Goal: Register for event/course

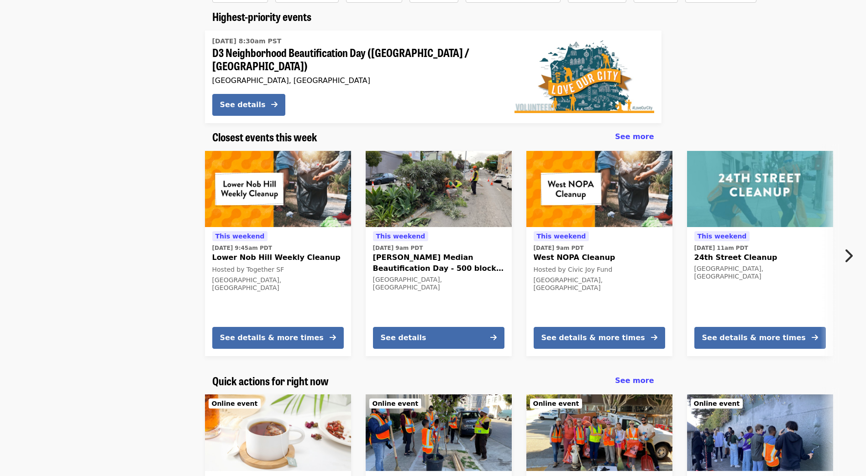
scroll to position [91, 0]
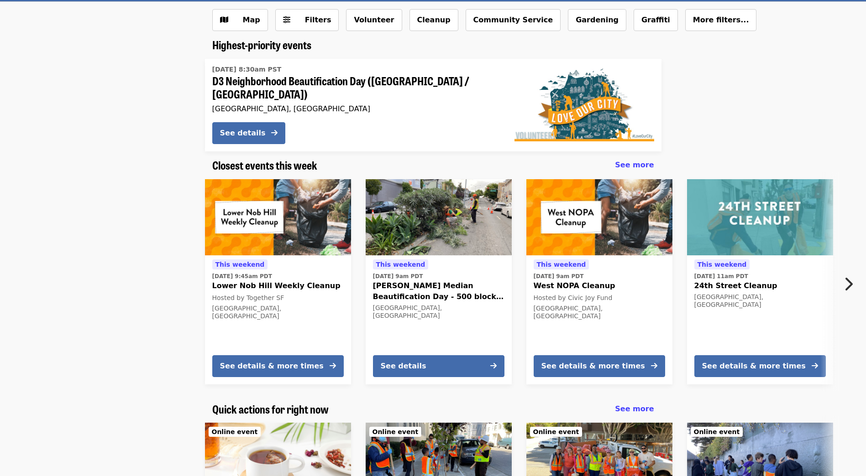
click at [849, 276] on icon "chevron-right icon" at bounding box center [847, 284] width 9 height 17
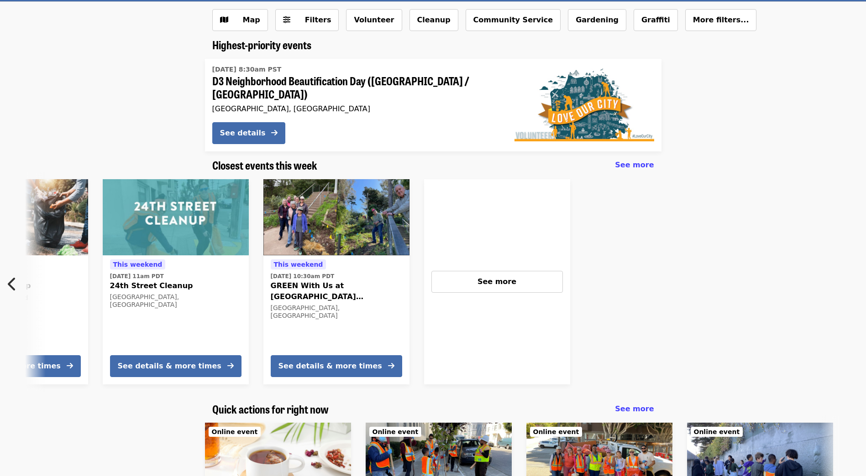
scroll to position [0, 587]
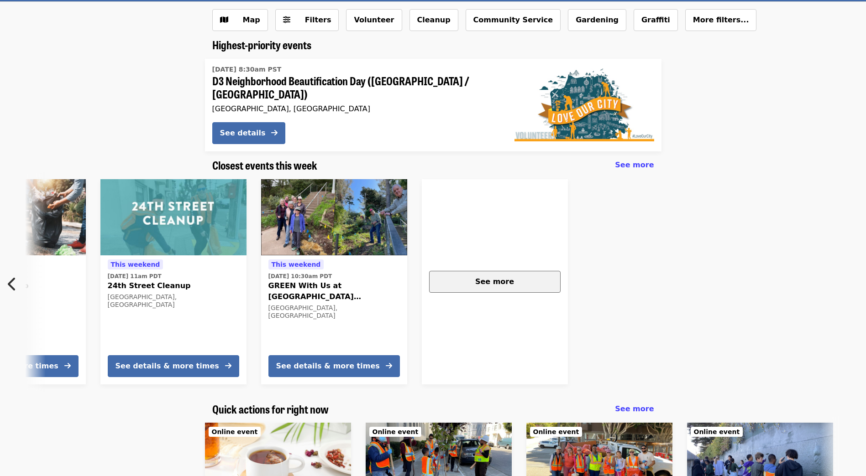
click at [502, 277] on span "See more" at bounding box center [494, 281] width 39 height 9
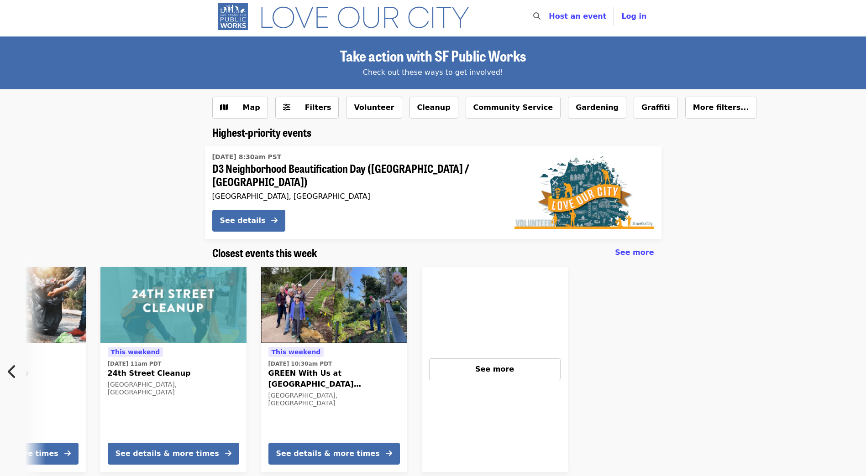
scroll to position [0, 0]
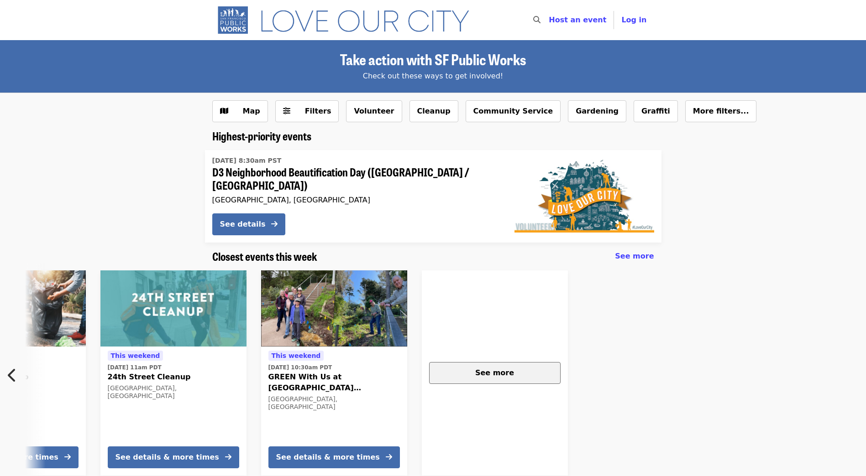
click at [501, 373] on div "See more" at bounding box center [495, 373] width 116 height 11
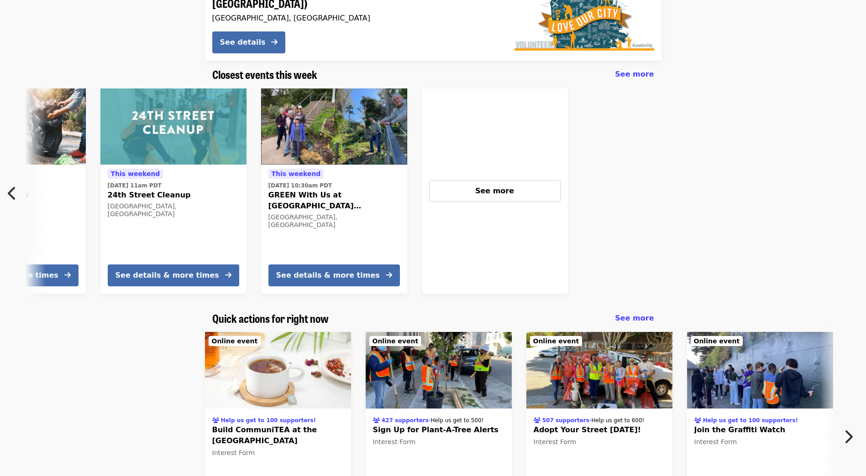
scroll to position [91, 0]
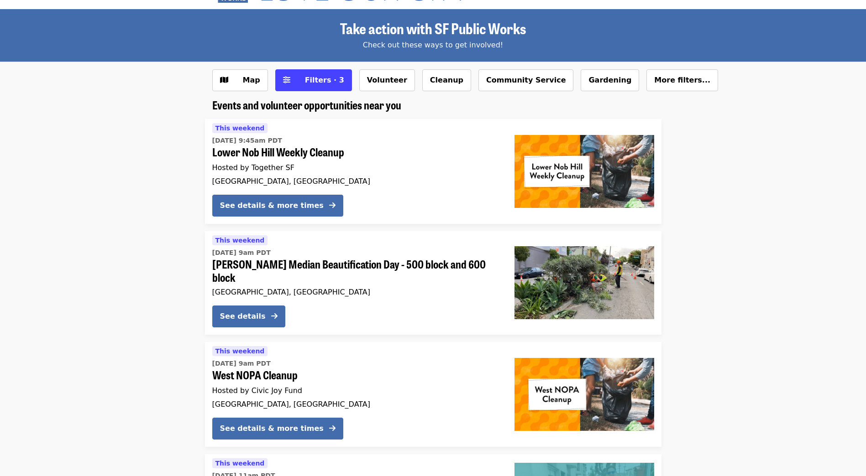
scroll to position [46, 0]
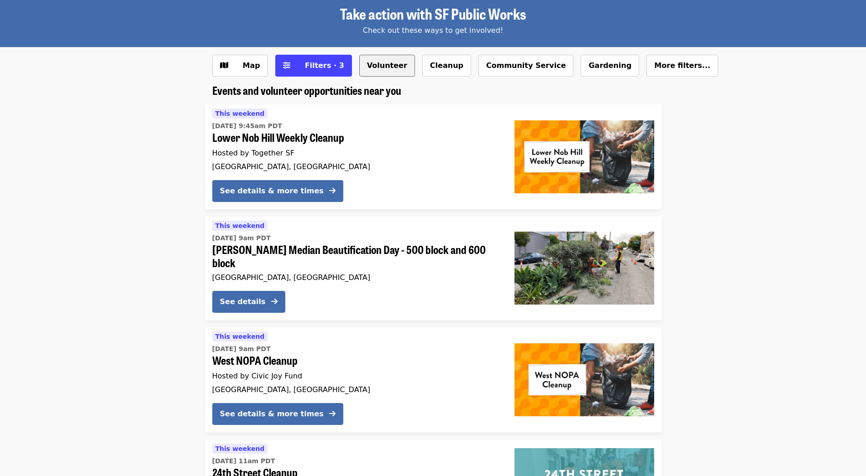
click at [367, 64] on button "Volunteer" at bounding box center [387, 66] width 56 height 22
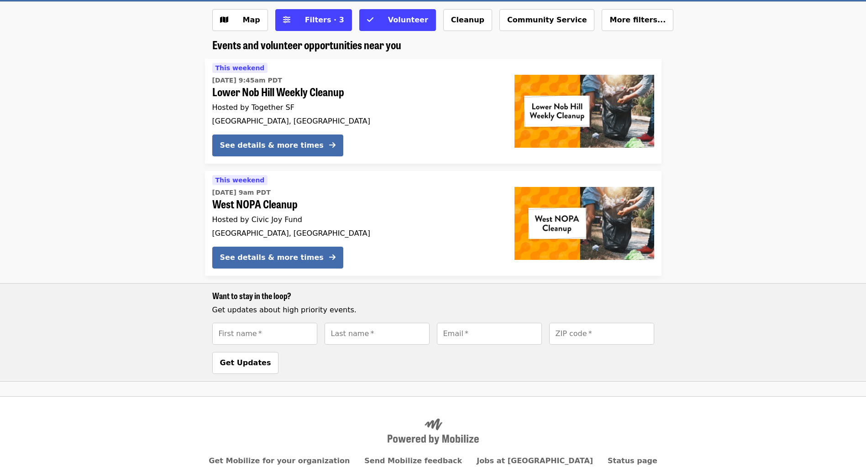
scroll to position [46, 0]
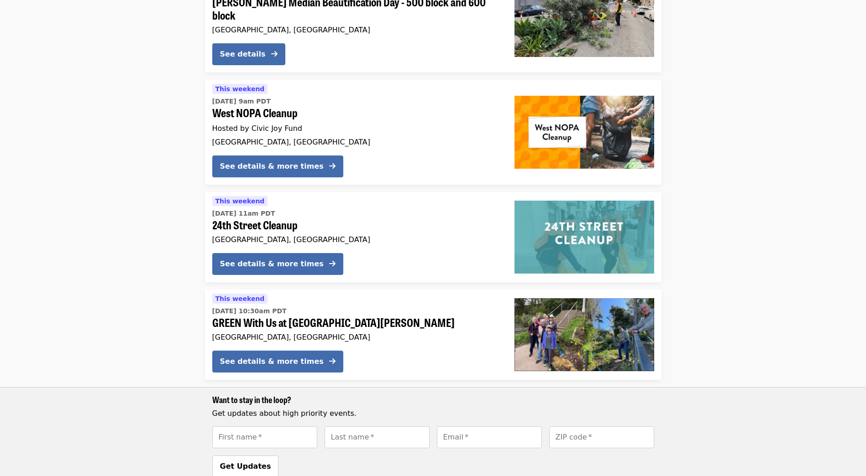
scroll to position [319, 0]
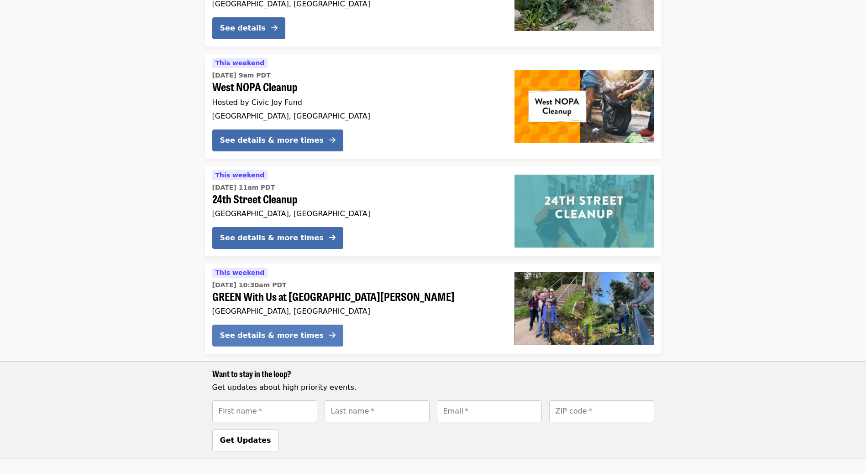
click at [250, 330] on div "See details & more times" at bounding box center [272, 335] width 104 height 11
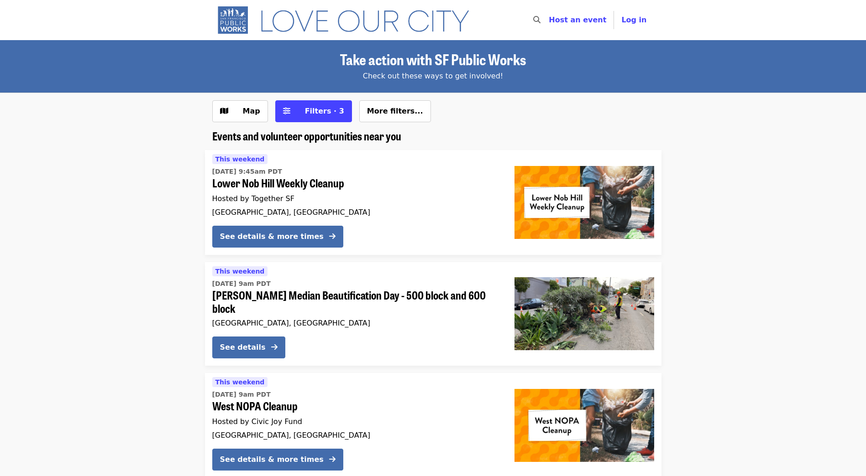
scroll to position [319, 0]
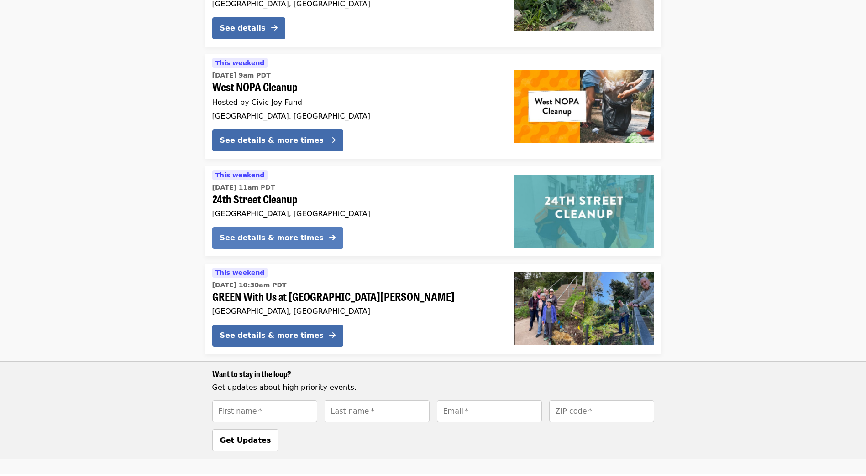
click at [258, 233] on div "See details & more times" at bounding box center [272, 238] width 104 height 11
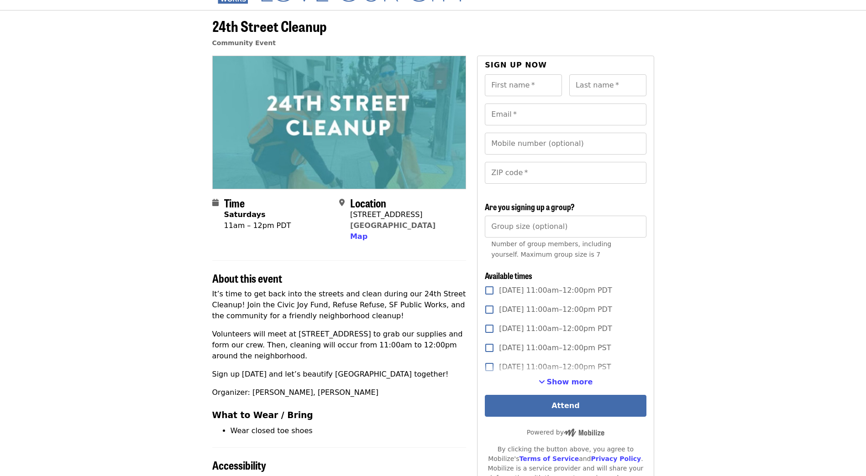
scroll to position [46, 0]
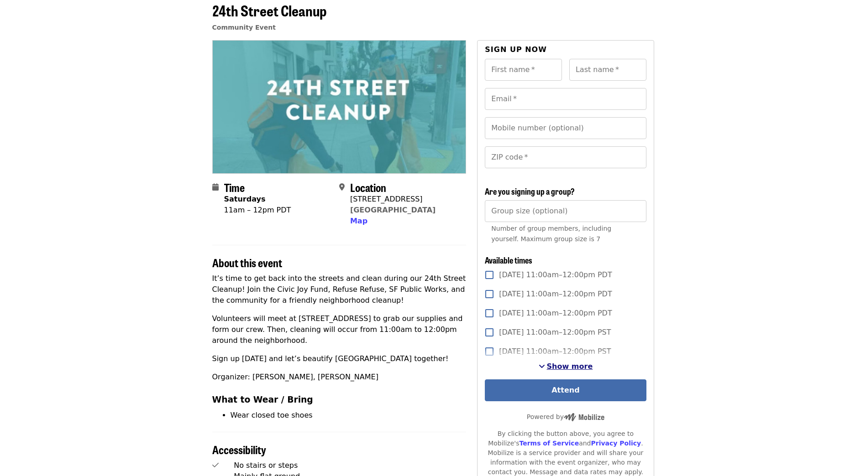
click at [558, 366] on span "Show more" at bounding box center [570, 366] width 46 height 9
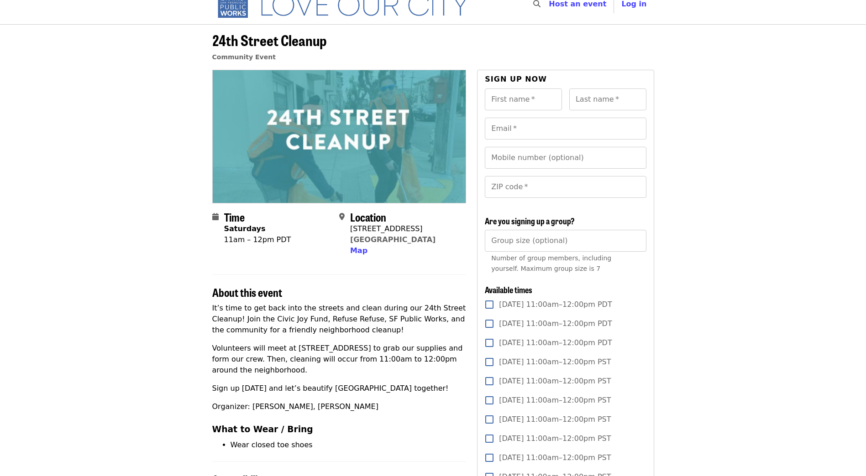
scroll to position [0, 0]
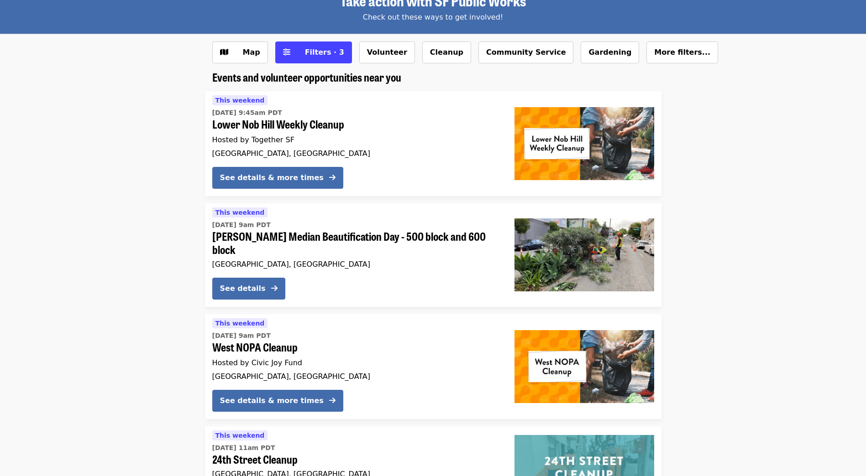
scroll to position [46, 0]
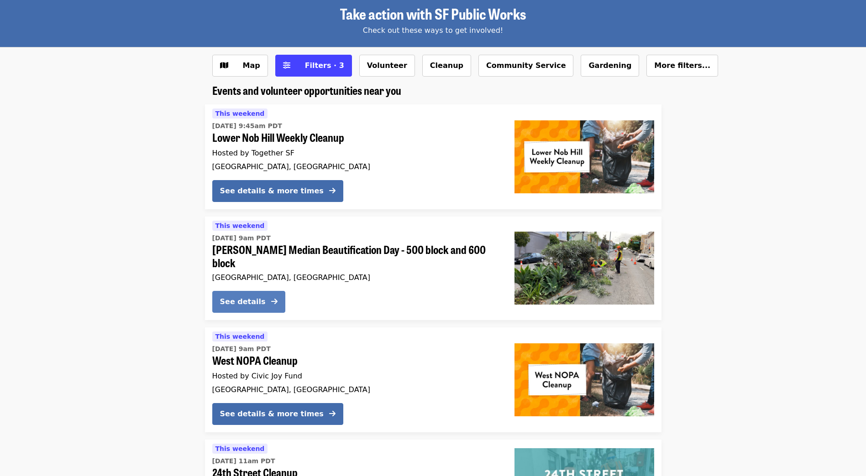
click at [243, 297] on div "See details" at bounding box center [243, 302] width 46 height 11
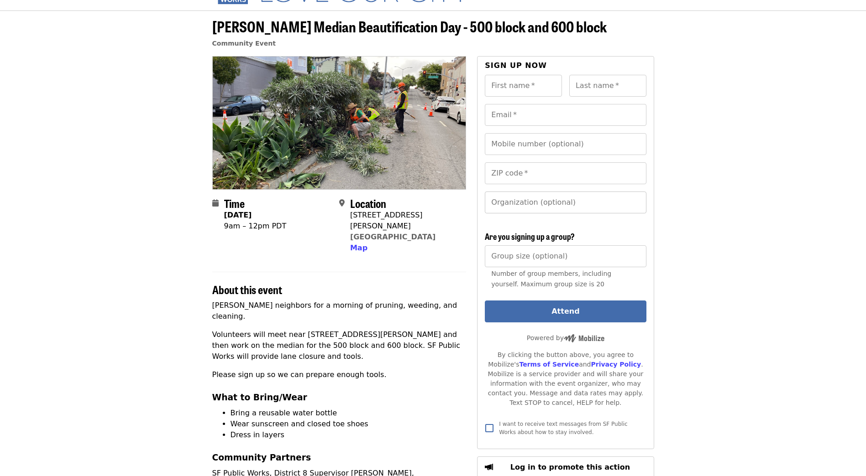
scroll to position [46, 0]
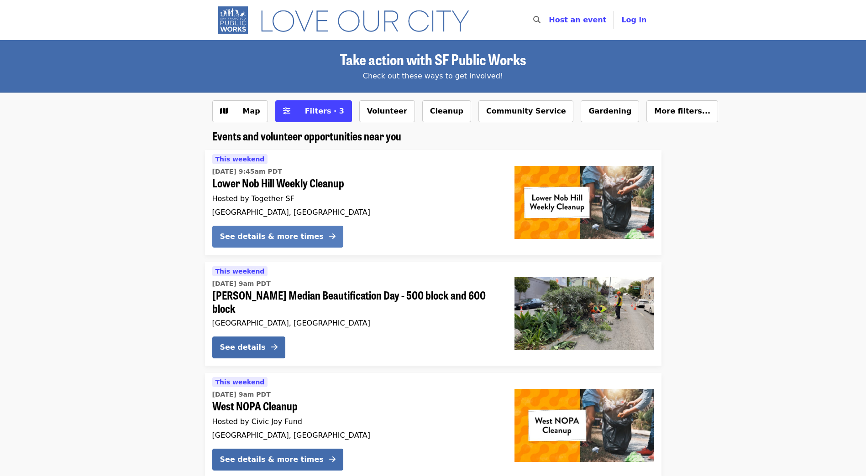
click at [262, 233] on div "See details & more times" at bounding box center [272, 236] width 104 height 11
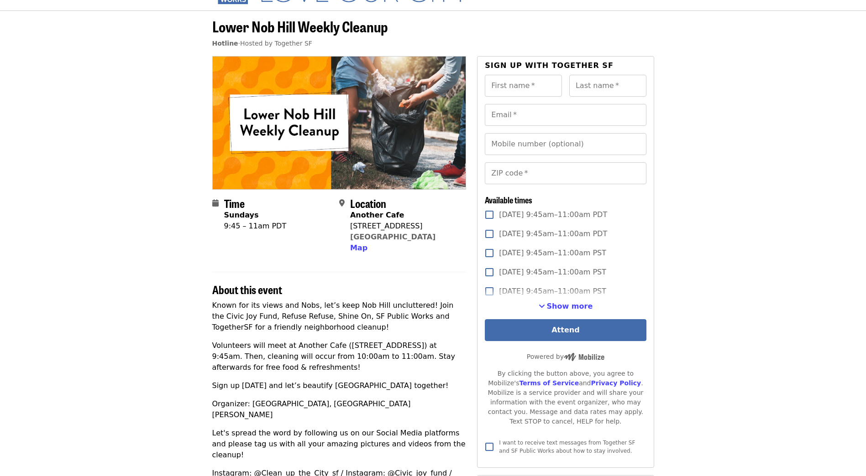
scroll to position [46, 0]
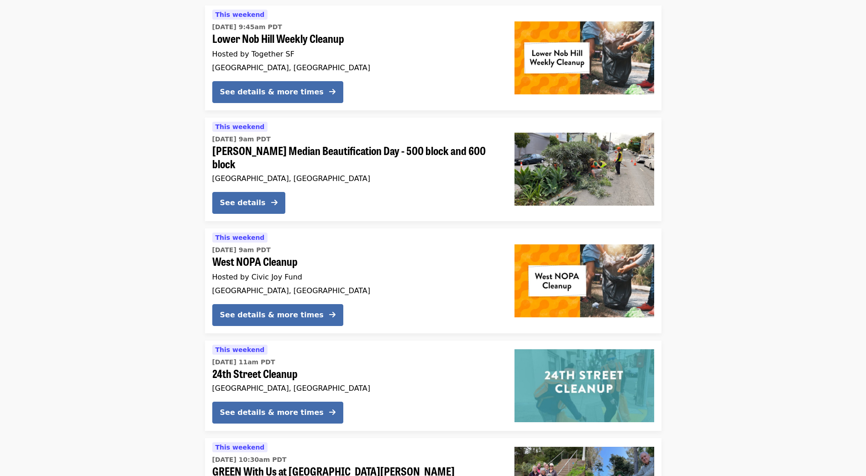
scroll to position [10, 0]
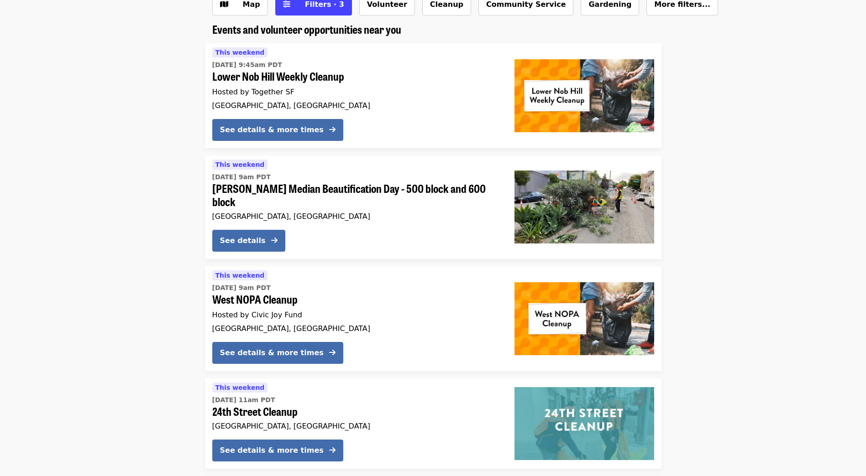
scroll to position [91, 0]
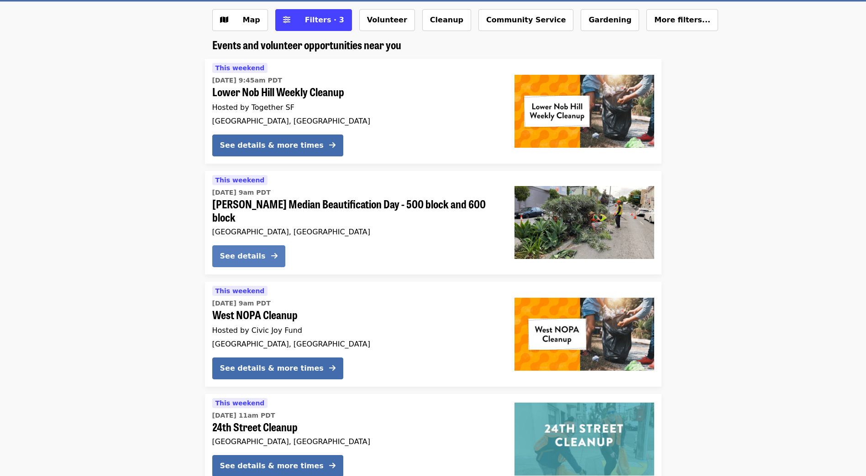
click at [246, 251] on div "See details" at bounding box center [243, 256] width 46 height 11
